Goal: Find specific fact: Find specific page/section

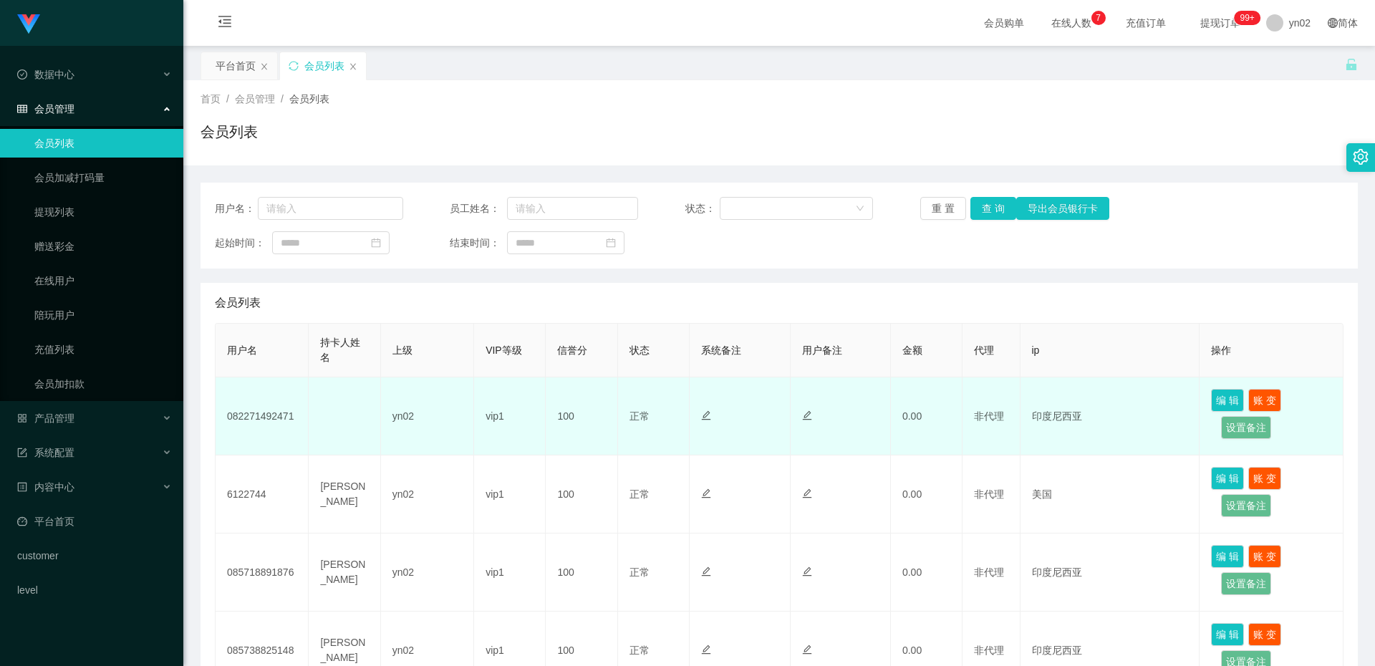
drag, startPoint x: 0, startPoint y: 0, endPoint x: 266, endPoint y: 419, distance: 496.1
click at [266, 419] on td "082271492471" at bounding box center [262, 416] width 93 height 78
copy td "082271492471"
drag, startPoint x: 0, startPoint y: 0, endPoint x: 256, endPoint y: 418, distance: 490.6
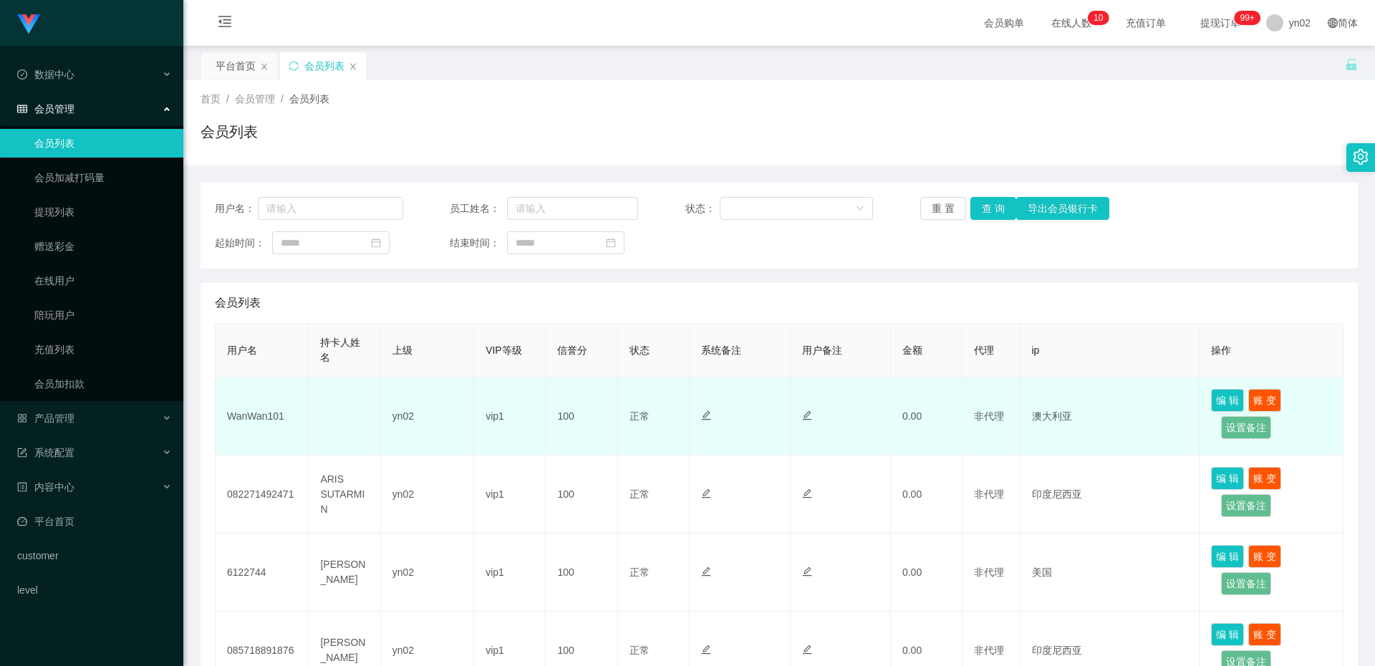
click at [256, 418] on td "WanWan101" at bounding box center [262, 416] width 93 height 78
copy td "WanWan101"
